Goal: Information Seeking & Learning: Learn about a topic

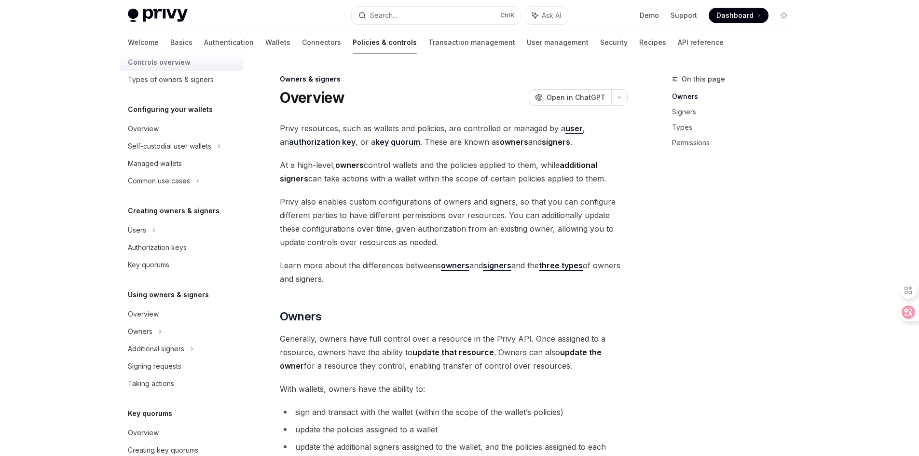
scroll to position [30, 0]
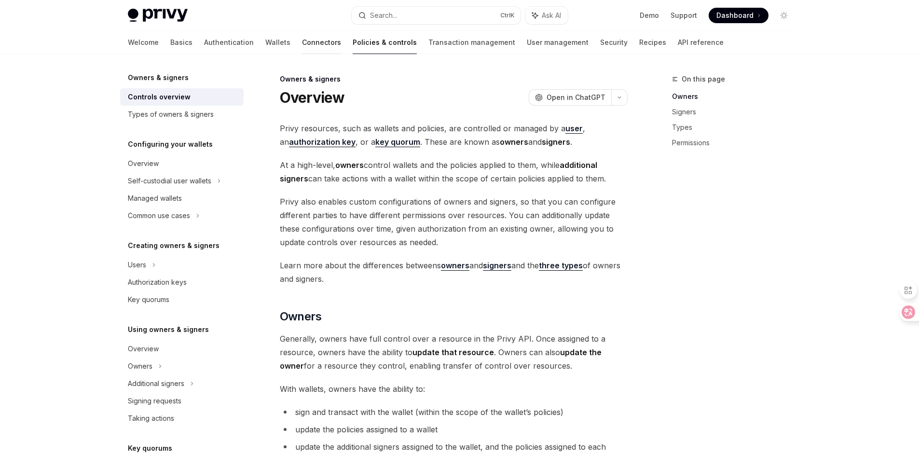
click at [302, 43] on link "Connectors" at bounding box center [321, 42] width 39 height 23
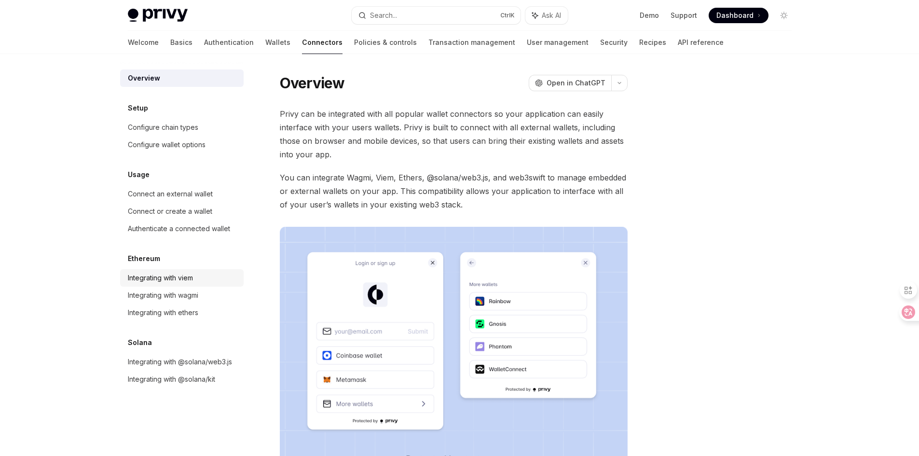
click at [189, 274] on div "Integrating with viem" at bounding box center [160, 278] width 65 height 12
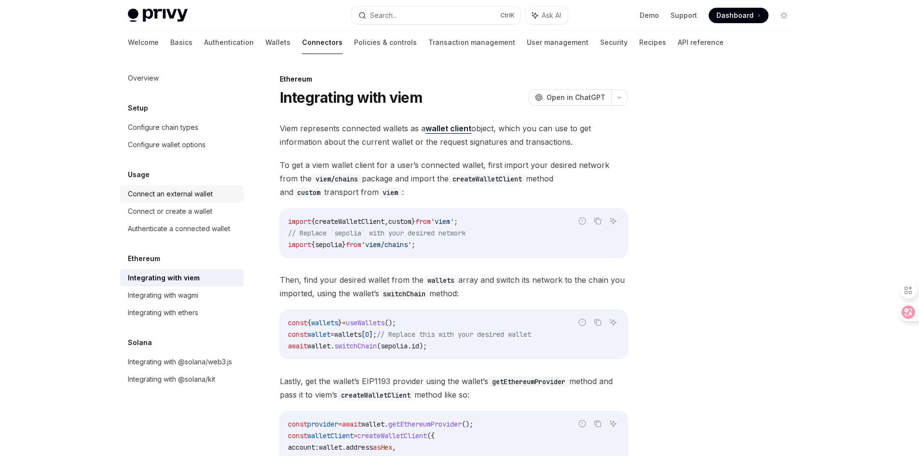
click at [183, 192] on div "Connect an external wallet" at bounding box center [170, 194] width 85 height 12
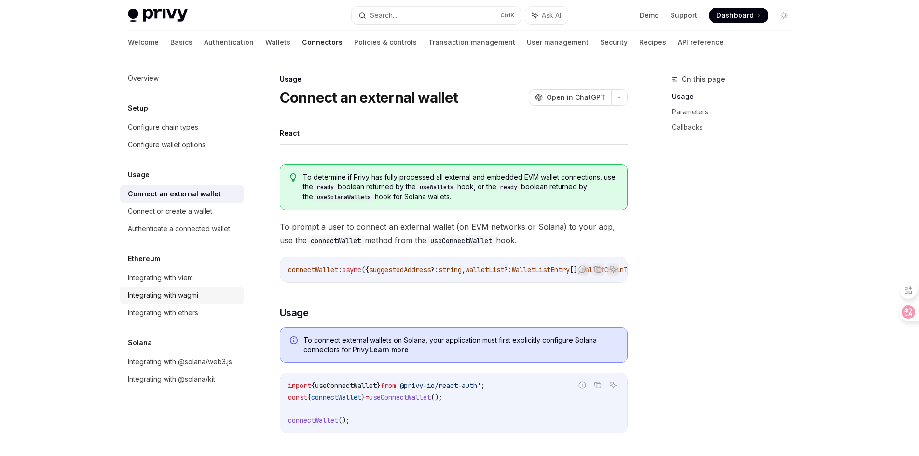
click at [189, 288] on link "Integrating with wagmi" at bounding box center [182, 295] width 124 height 17
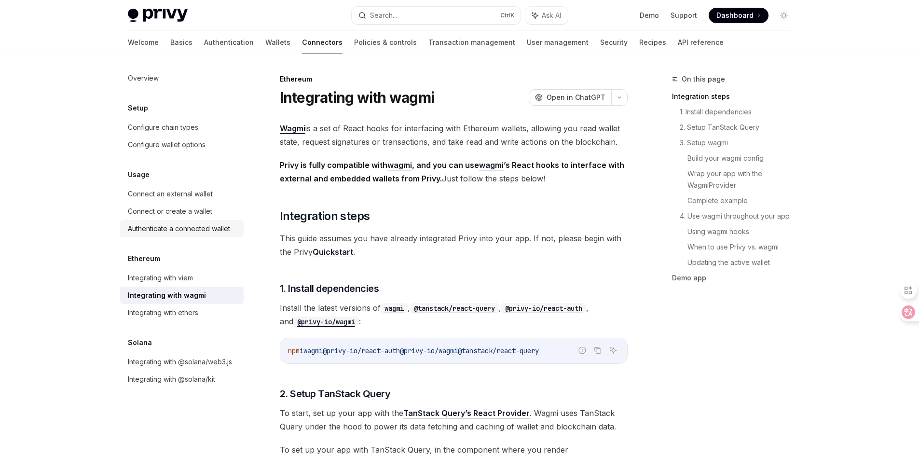
click at [220, 228] on div "Authenticate a connected wallet" at bounding box center [179, 229] width 102 height 12
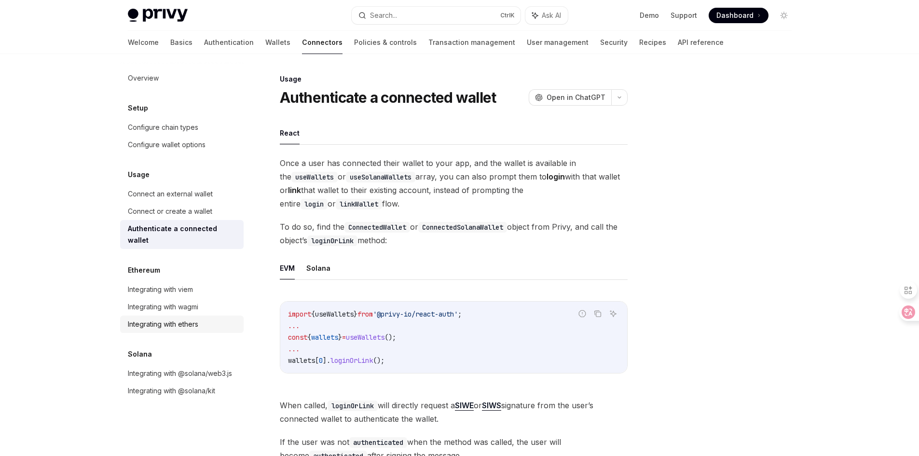
click at [193, 319] on div "Integrating with ethers" at bounding box center [163, 325] width 70 height 12
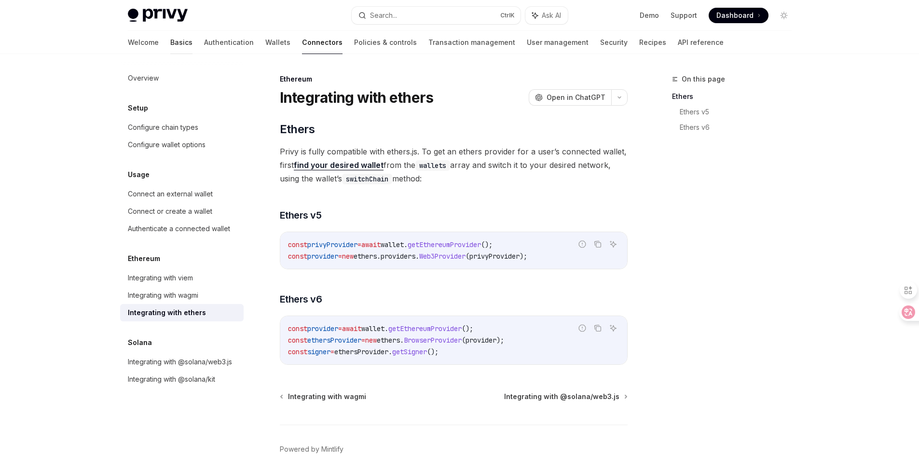
click at [170, 43] on link "Basics" at bounding box center [181, 42] width 22 height 23
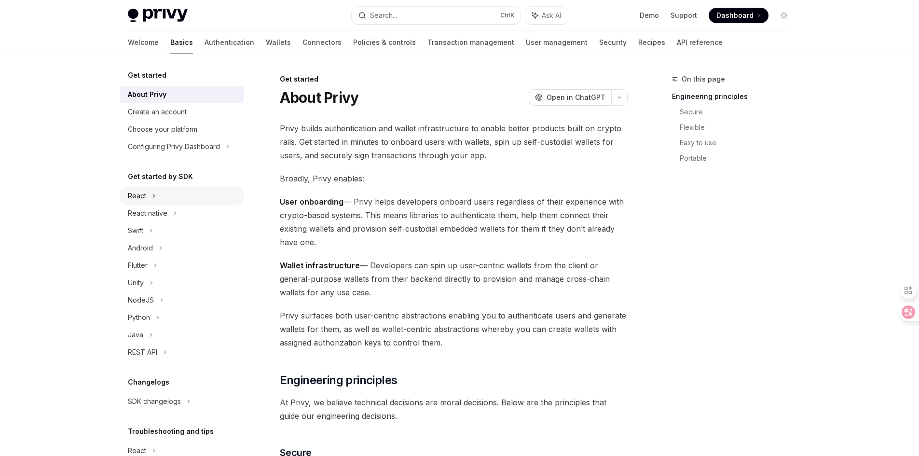
click at [172, 198] on div "React" at bounding box center [182, 195] width 124 height 17
type textarea "*"
